Goal: Task Accomplishment & Management: Manage account settings

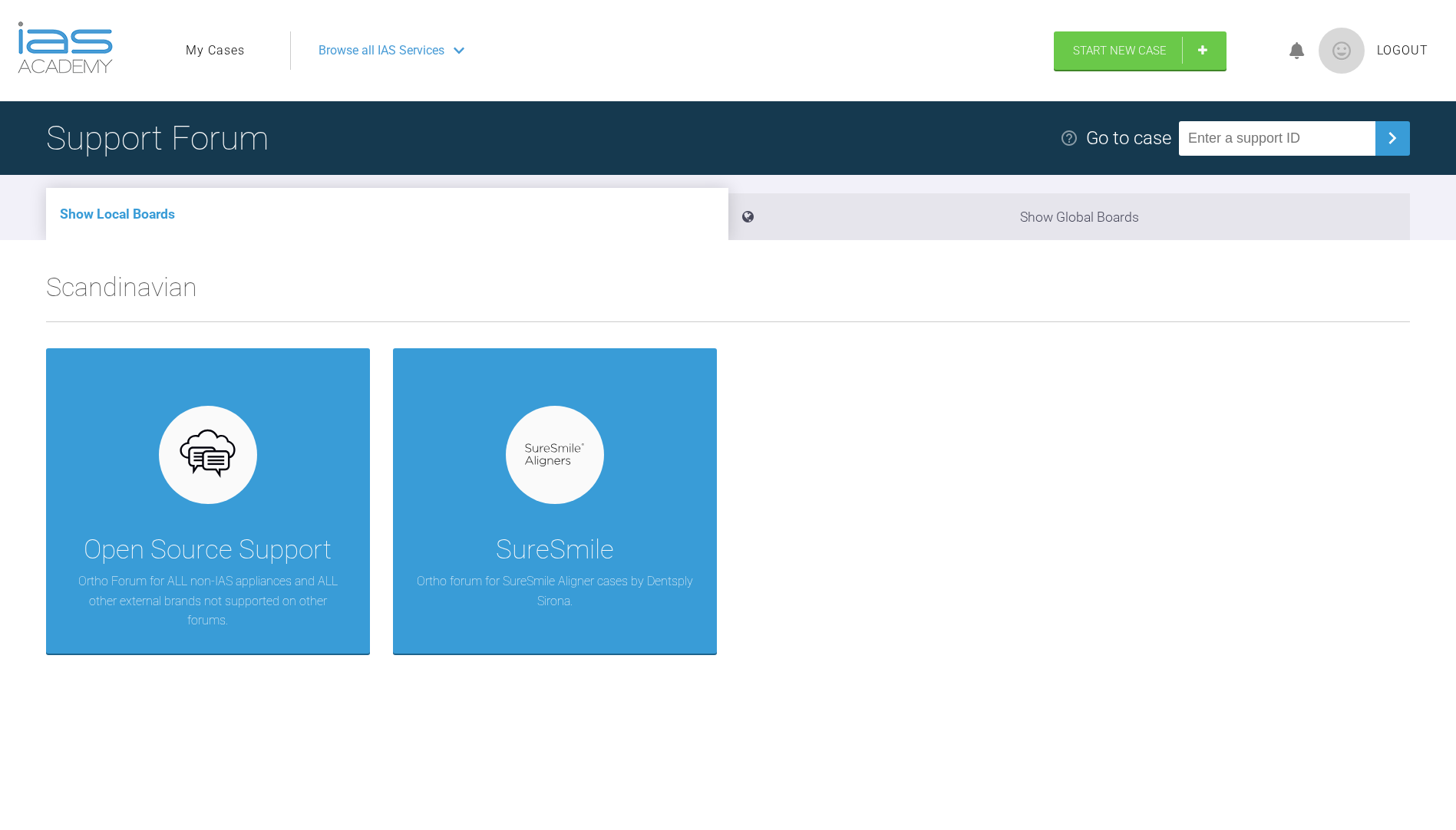
click at [217, 41] on link "My Cases" at bounding box center [216, 50] width 59 height 20
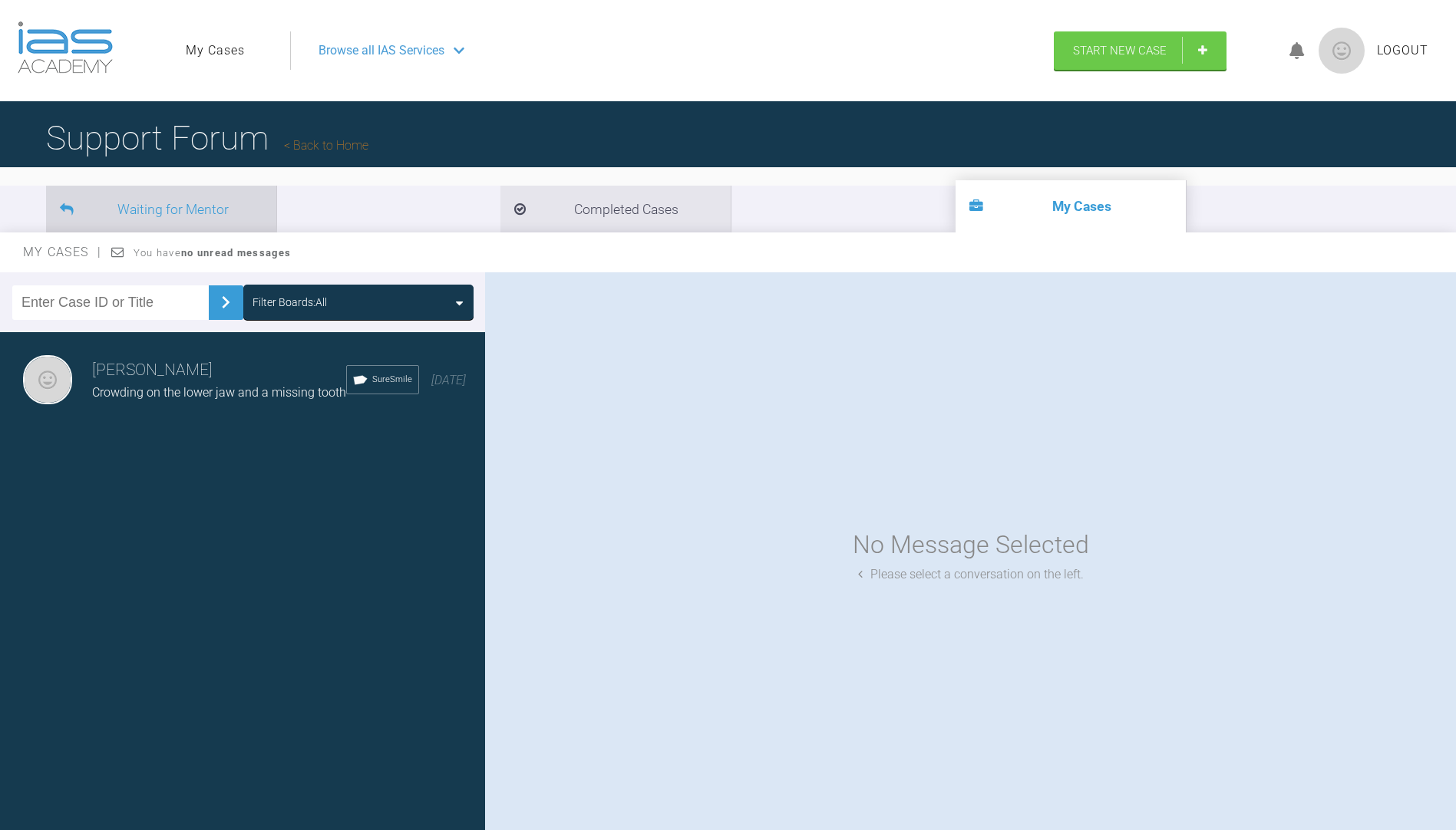
click at [166, 212] on li "Waiting for Mentor" at bounding box center [161, 209] width 230 height 47
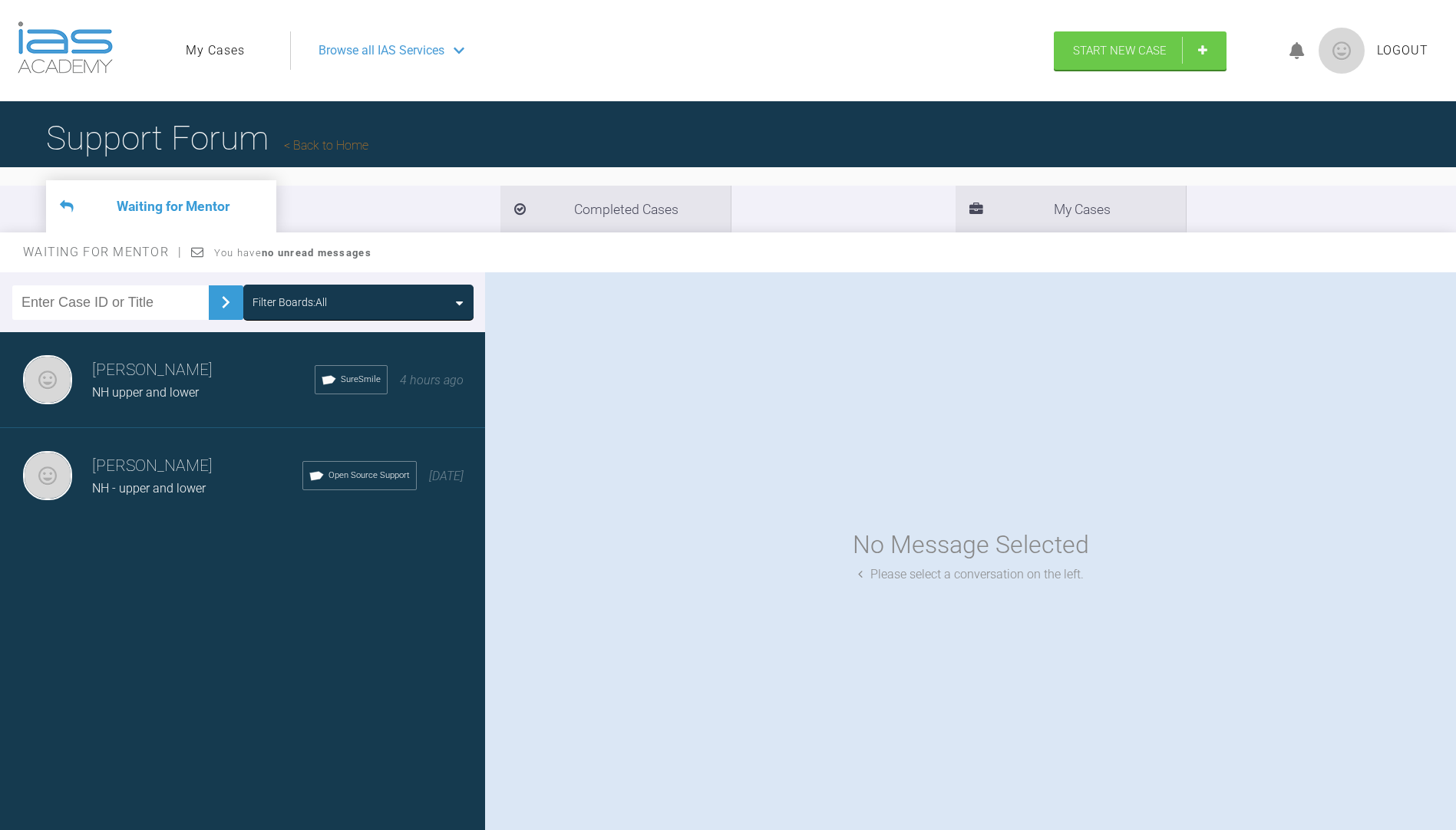
click at [1390, 42] on span "Logout" at bounding box center [1403, 50] width 51 height 20
